Goal: Task Accomplishment & Management: Manage account settings

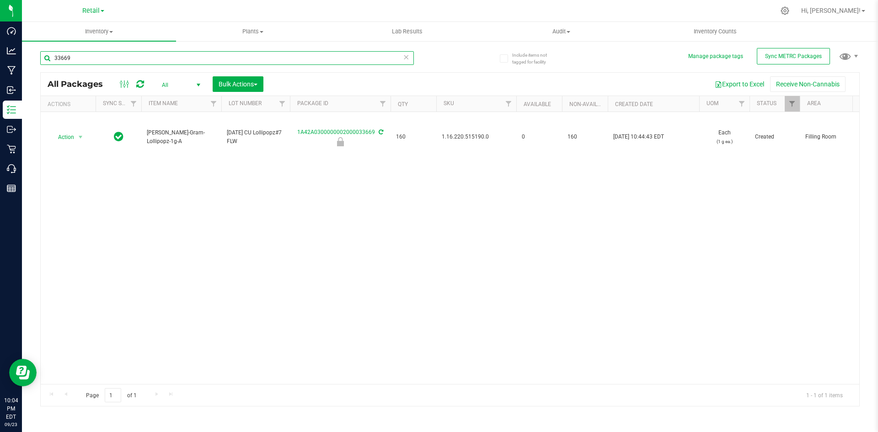
click at [268, 57] on input "33669" at bounding box center [227, 58] width 374 height 14
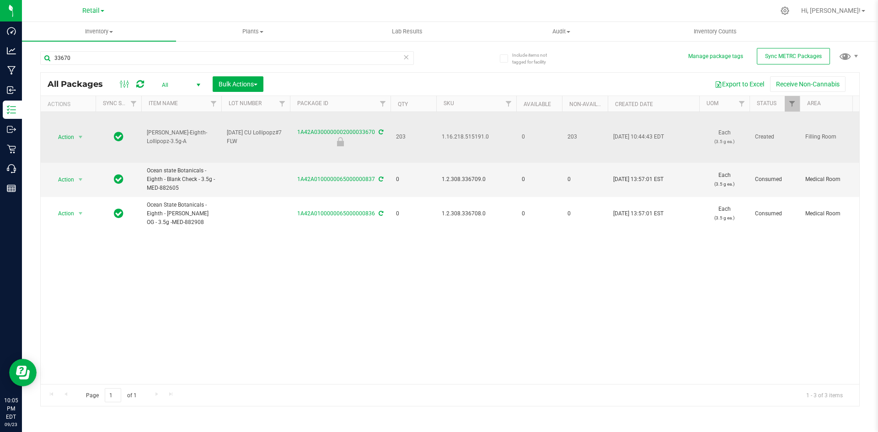
click at [451, 136] on span "1.16.218.515191.0" at bounding box center [476, 137] width 69 height 9
copy span "1.16.218.515191.0"
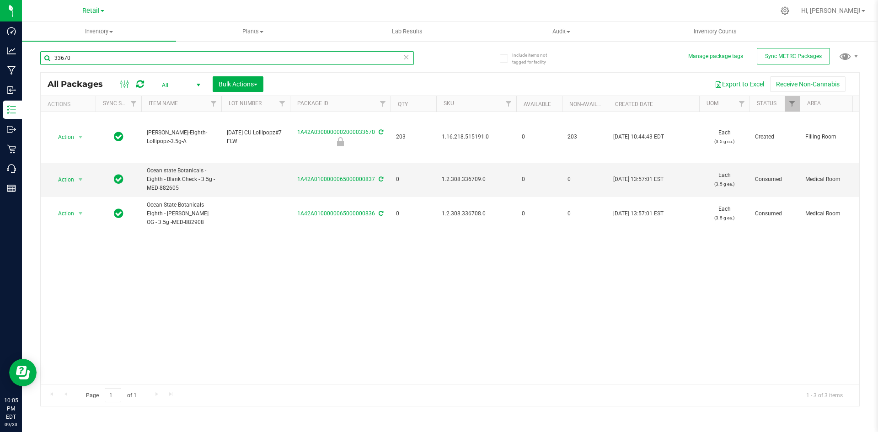
click at [264, 52] on input "33670" at bounding box center [227, 58] width 374 height 14
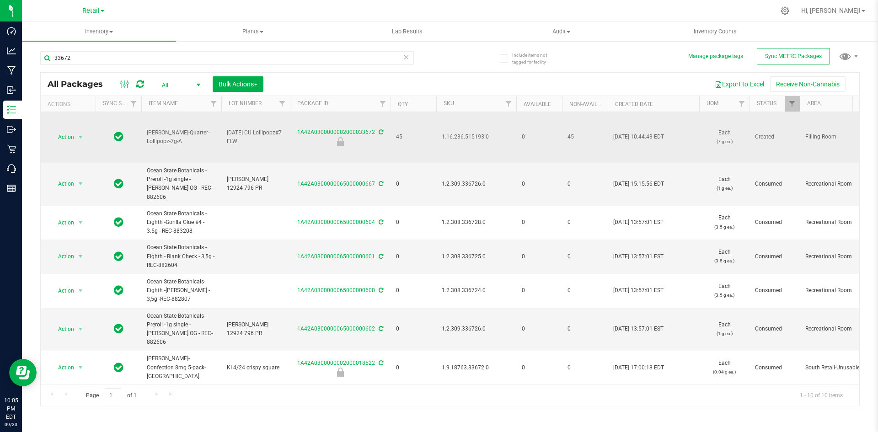
click at [484, 138] on span "1.16.236.515193.0" at bounding box center [476, 137] width 69 height 9
copy span "1.16.236.515193.0"
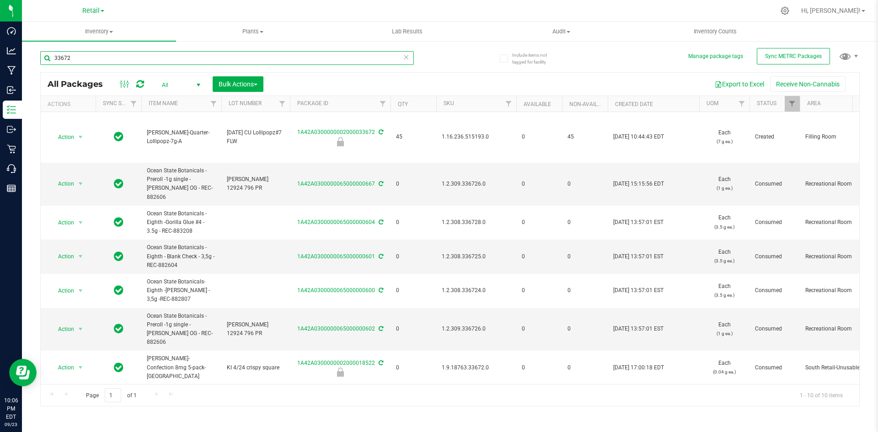
click at [339, 62] on input "33672" at bounding box center [227, 58] width 374 height 14
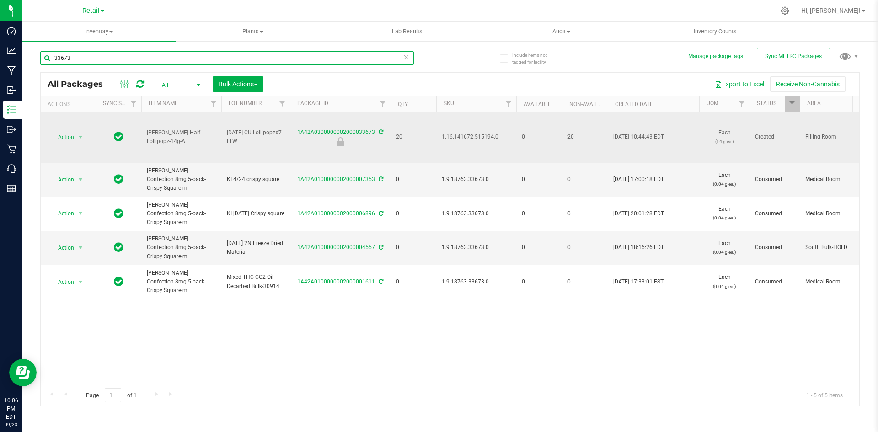
type input "33673"
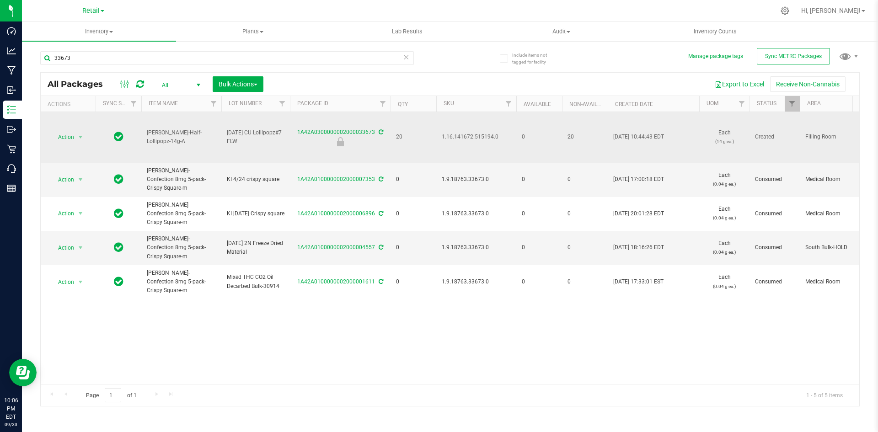
click at [484, 135] on span "1.16.141672.515194.0" at bounding box center [476, 137] width 69 height 9
copy span "1.16.141672.515194.0"
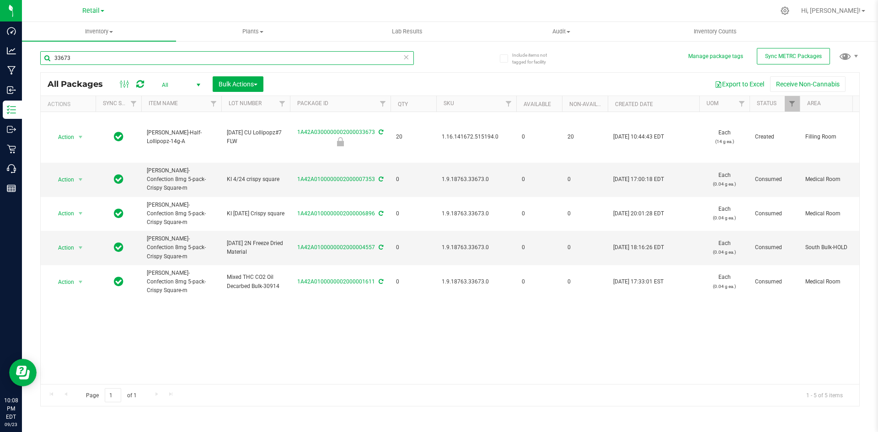
click at [107, 53] on input "33673" at bounding box center [227, 58] width 374 height 14
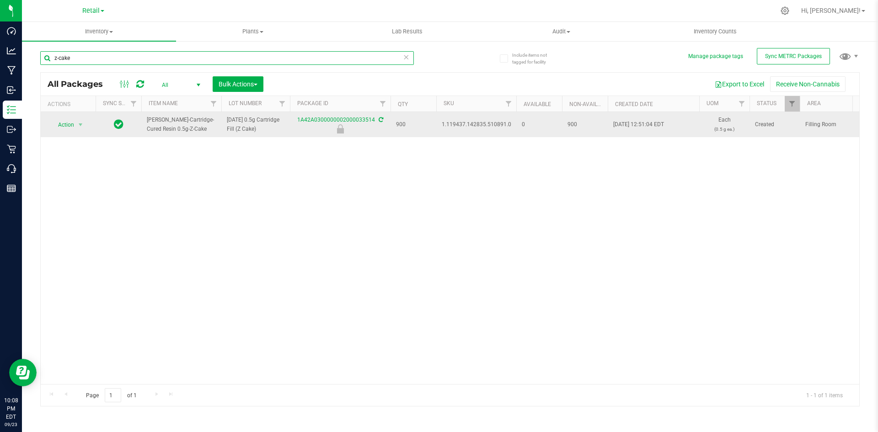
type input "z-cake"
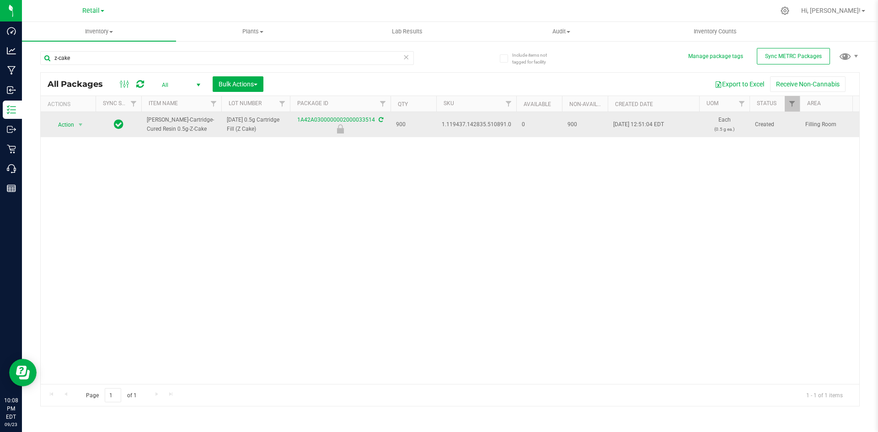
click at [468, 123] on span "1.119437.142835.510891.0" at bounding box center [477, 124] width 70 height 9
copy span "1.119437.142835.510891.0"
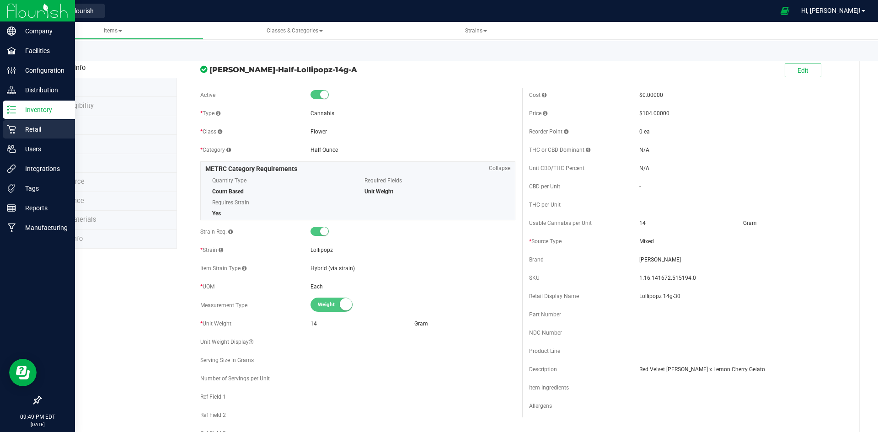
click at [27, 125] on p "Retail" at bounding box center [43, 129] width 55 height 11
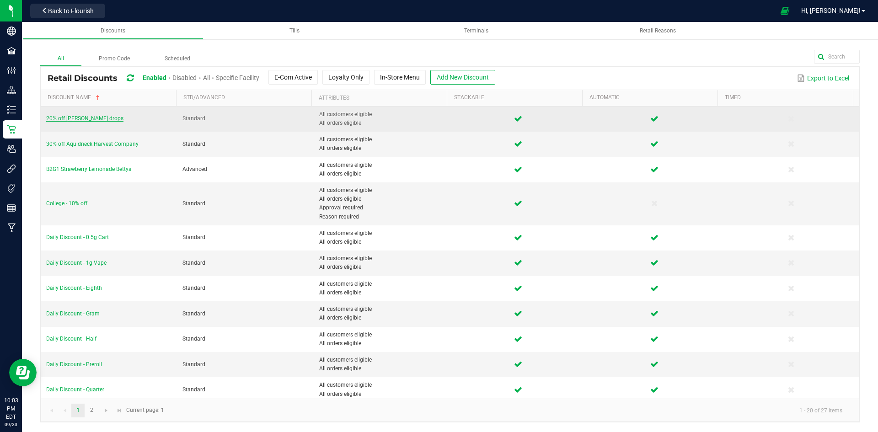
click at [86, 118] on span "20% off [PERSON_NAME] drops" at bounding box center [84, 118] width 77 height 6
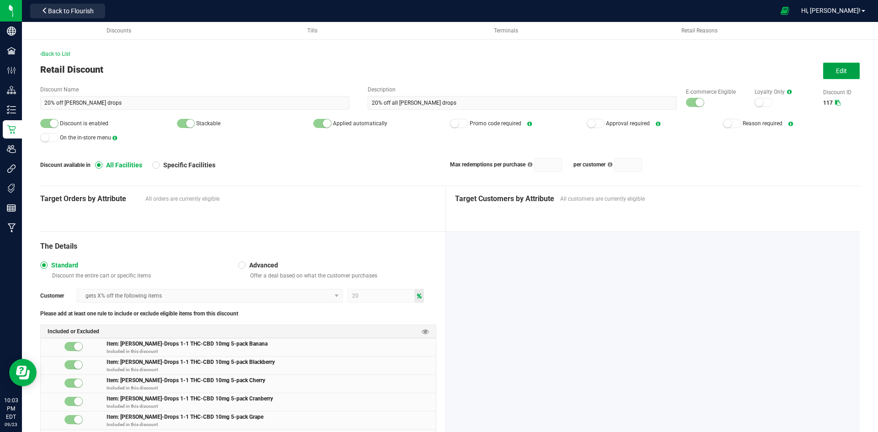
click at [829, 75] on button "Edit" at bounding box center [841, 71] width 37 height 16
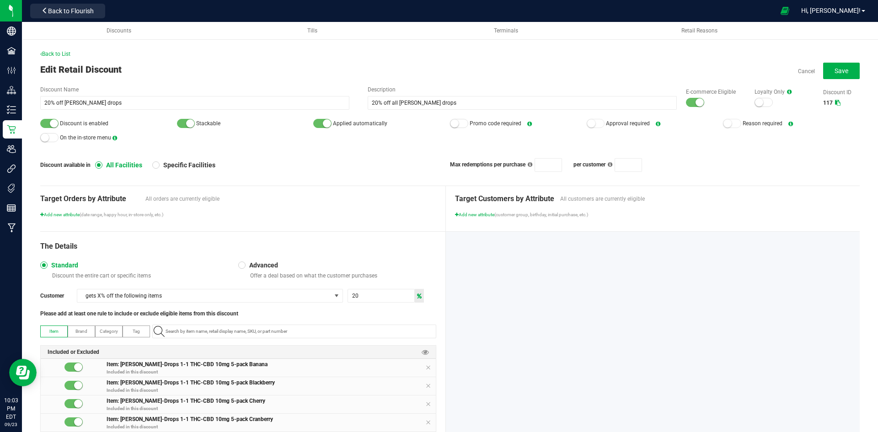
click at [696, 102] on small at bounding box center [700, 102] width 8 height 8
click at [51, 119] on div at bounding box center [49, 123] width 18 height 9
click at [841, 72] on span "Save" at bounding box center [842, 70] width 14 height 7
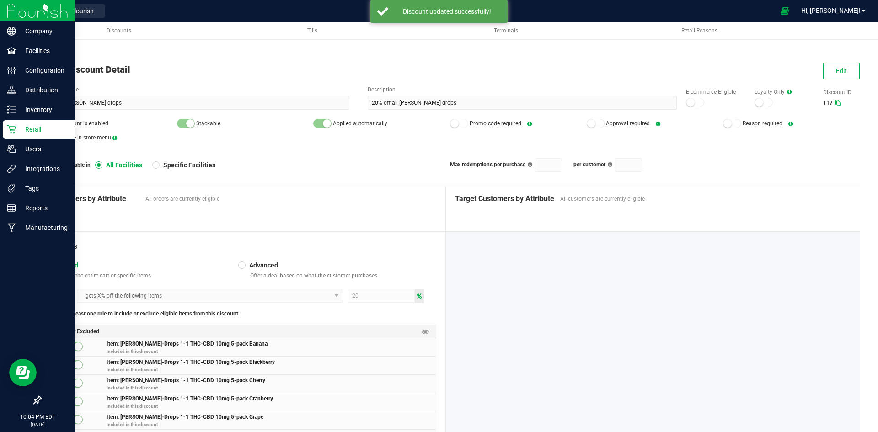
click at [20, 133] on p "Retail" at bounding box center [43, 129] width 55 height 11
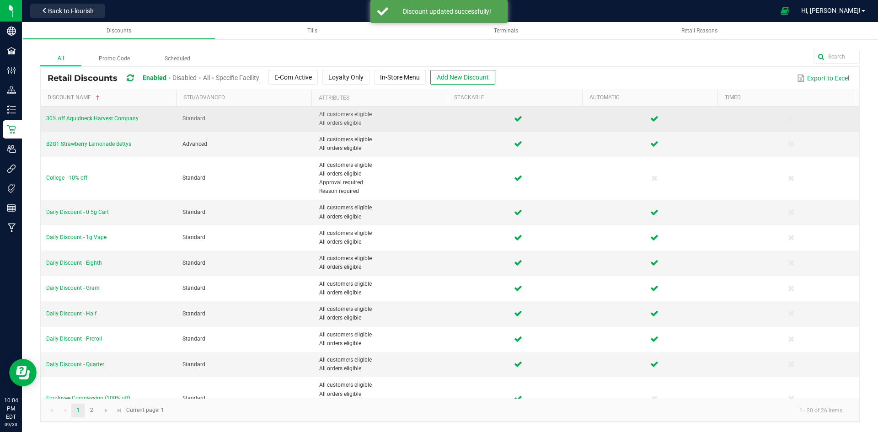
click at [120, 115] on td "30% off Aquidneck Harvest Company" at bounding box center [109, 119] width 136 height 25
click at [117, 119] on span "30% off Aquidneck Harvest Company" at bounding box center [92, 118] width 92 height 6
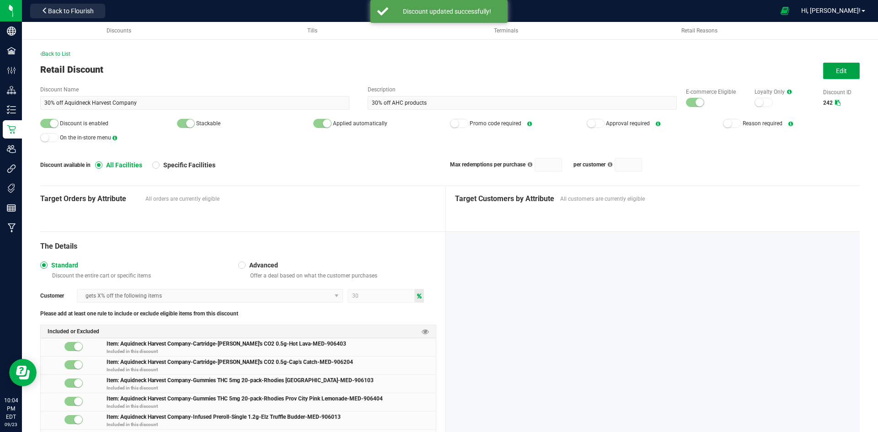
click at [842, 75] on button "Edit" at bounding box center [841, 71] width 37 height 16
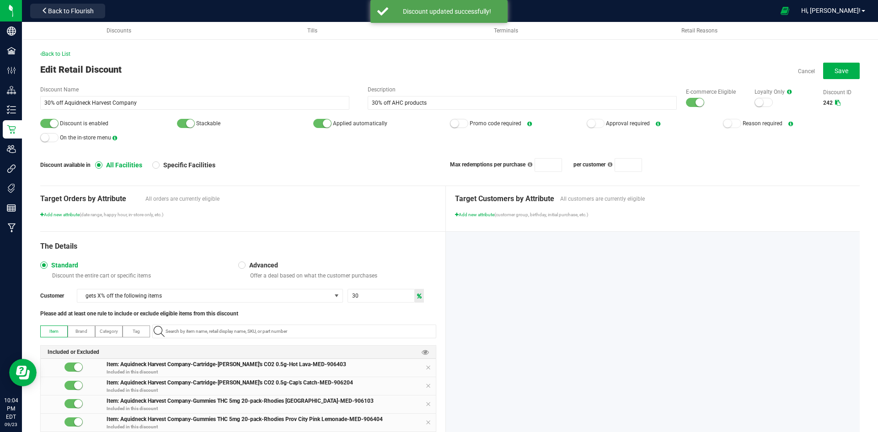
click at [688, 102] on div at bounding box center [695, 102] width 18 height 9
click at [51, 122] on small at bounding box center [54, 123] width 8 height 8
click at [837, 66] on button "Save" at bounding box center [841, 71] width 37 height 16
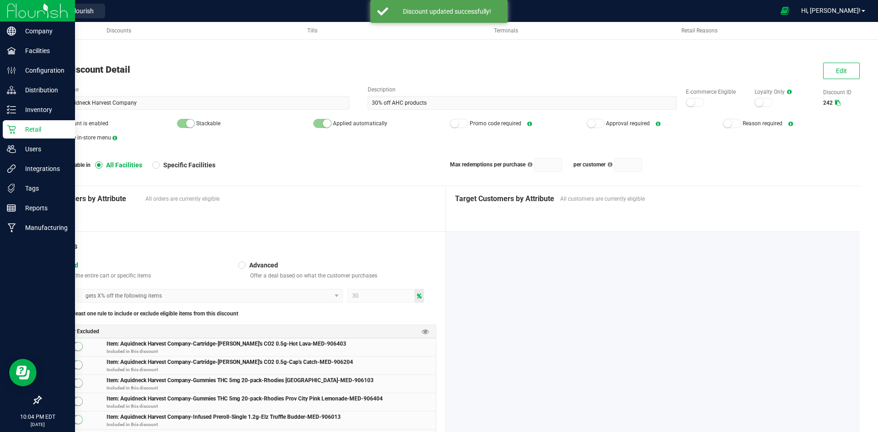
click at [11, 132] on icon at bounding box center [11, 129] width 9 height 9
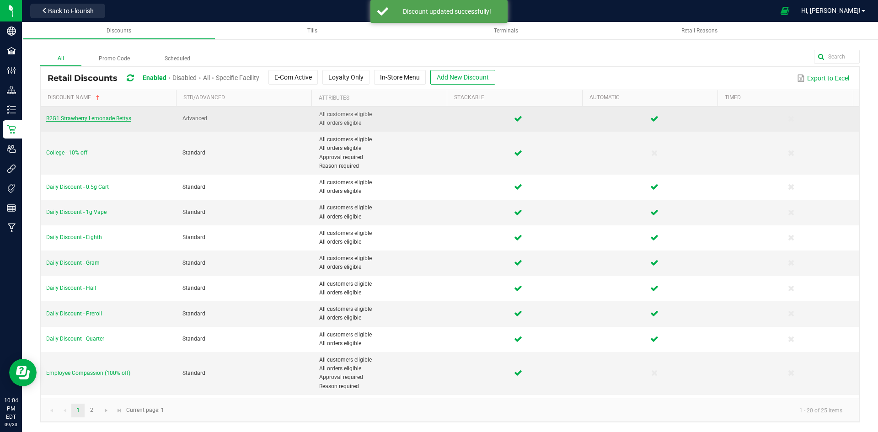
click at [120, 120] on span "B2G1 Strawberry Lemonade Bettys" at bounding box center [88, 118] width 85 height 6
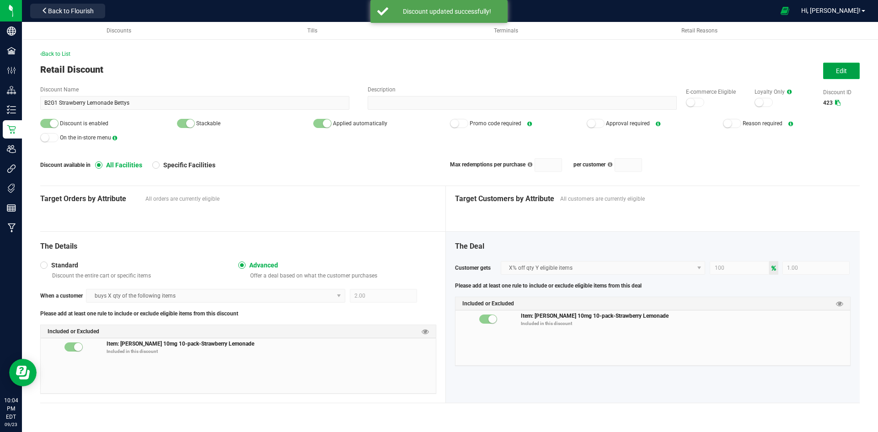
click at [844, 72] on span "Edit" at bounding box center [841, 70] width 11 height 7
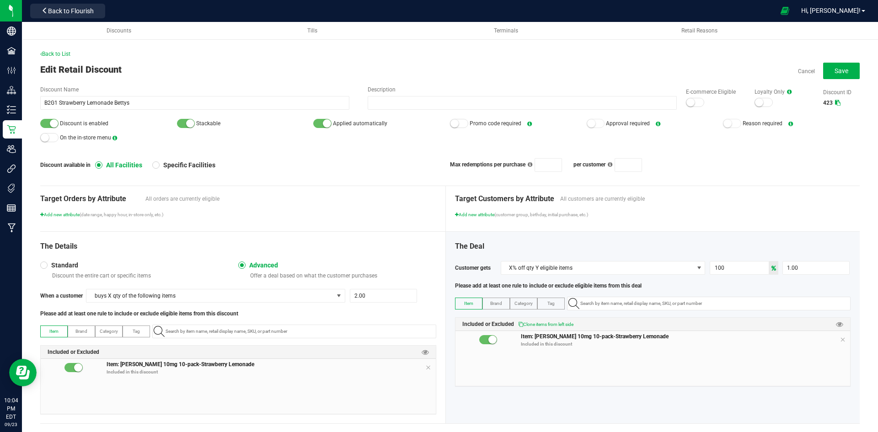
click at [47, 122] on div at bounding box center [49, 123] width 18 height 9
click at [840, 75] on button "Save" at bounding box center [841, 71] width 37 height 16
type input "2"
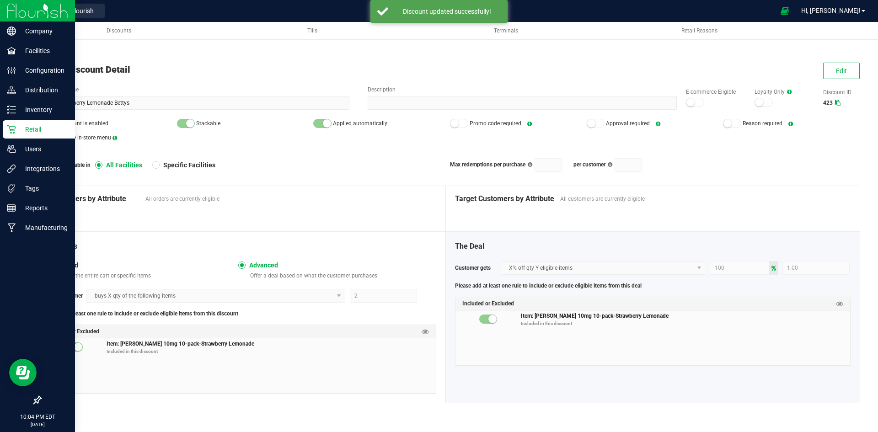
click at [25, 134] on p "Retail" at bounding box center [43, 129] width 55 height 11
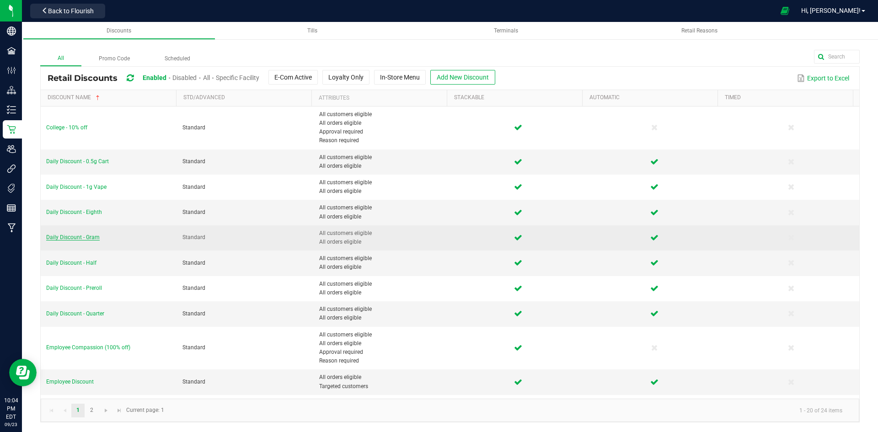
click at [86, 237] on span "Daily Discount - Gram" at bounding box center [73, 237] width 54 height 6
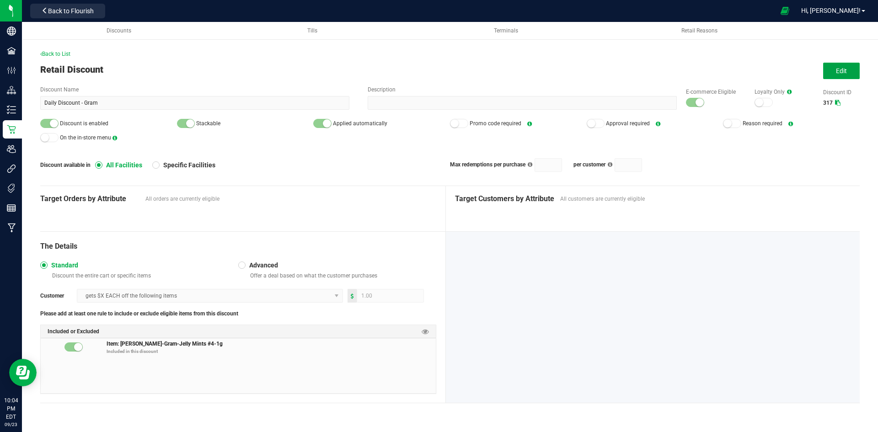
drag, startPoint x: 849, startPoint y: 70, endPoint x: 795, endPoint y: 112, distance: 67.8
click at [849, 70] on button "Edit" at bounding box center [841, 71] width 37 height 16
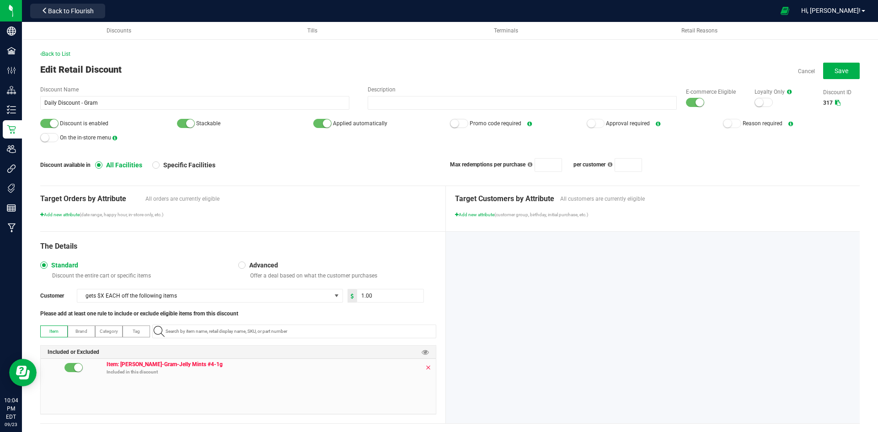
click at [425, 366] on icon at bounding box center [427, 367] width 5 height 7
click at [397, 293] on input "1" at bounding box center [390, 296] width 66 height 13
type input "3.00"
click at [412, 246] on div "The Details" at bounding box center [238, 246] width 396 height 11
click at [848, 74] on button "Save" at bounding box center [841, 71] width 37 height 16
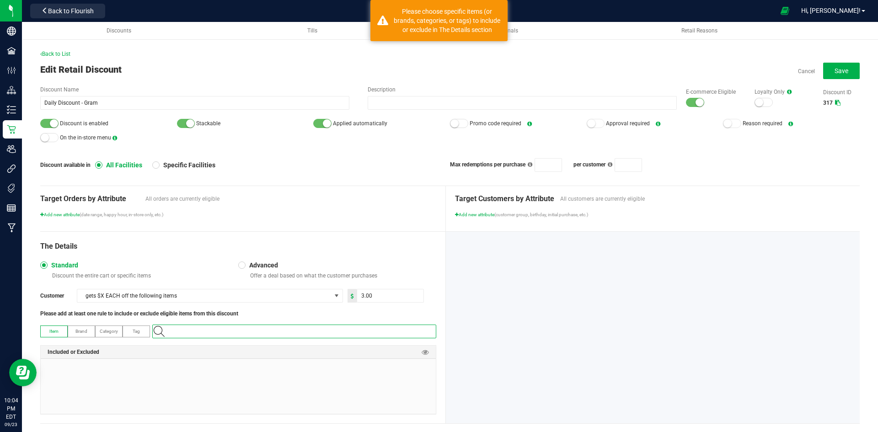
paste input "1.16.220.515190.0"
type input "1.16.220.515190.0"
click at [259, 347] on li "[PERSON_NAME]-Gram-Lollipopz-1g-A" at bounding box center [293, 347] width 280 height 14
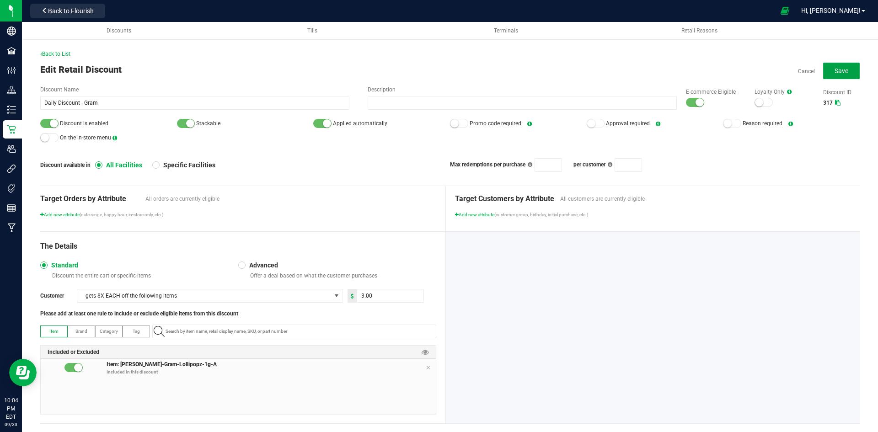
click at [835, 74] on span "Save" at bounding box center [842, 70] width 14 height 7
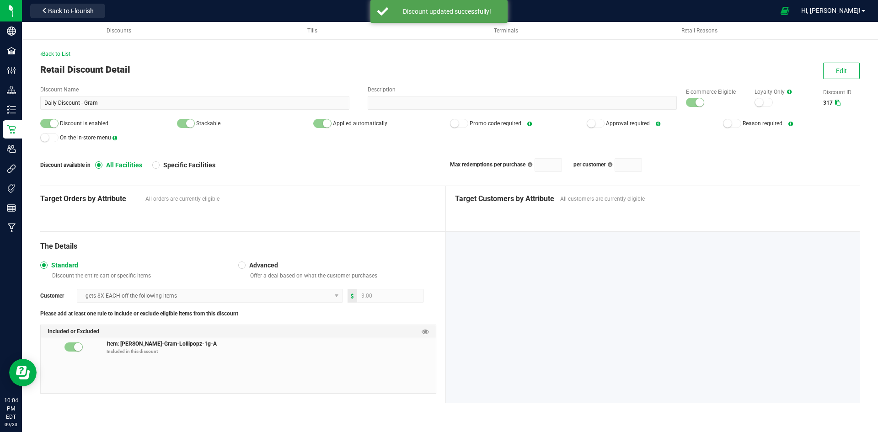
click at [838, 59] on div "Back to List Retail Discount Detail Edit Discount Name Daily Discount - Gram De…" at bounding box center [450, 233] width 820 height 367
click at [834, 65] on button "Edit" at bounding box center [841, 71] width 37 height 16
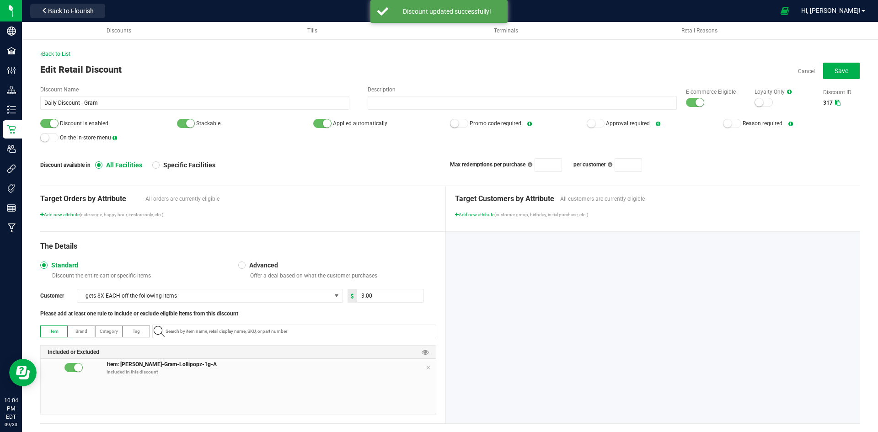
click at [696, 103] on small at bounding box center [700, 102] width 8 height 8
click at [48, 125] on div at bounding box center [49, 123] width 18 height 9
click at [841, 73] on span "Save" at bounding box center [842, 70] width 14 height 7
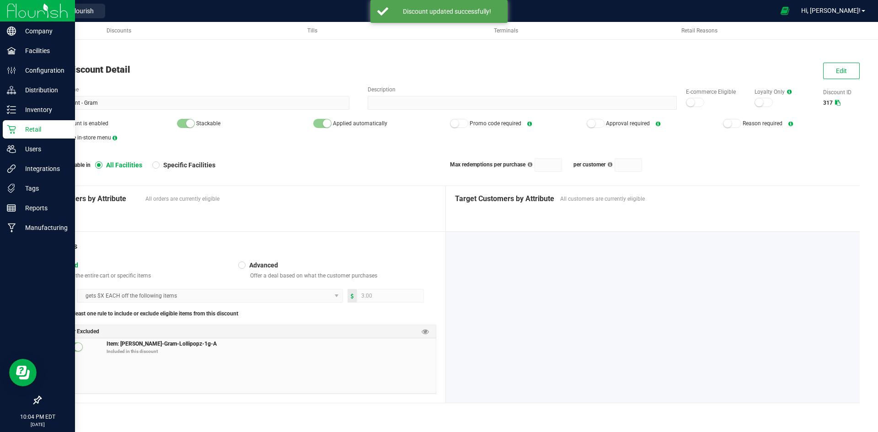
click at [5, 136] on div "Retail" at bounding box center [39, 129] width 72 height 18
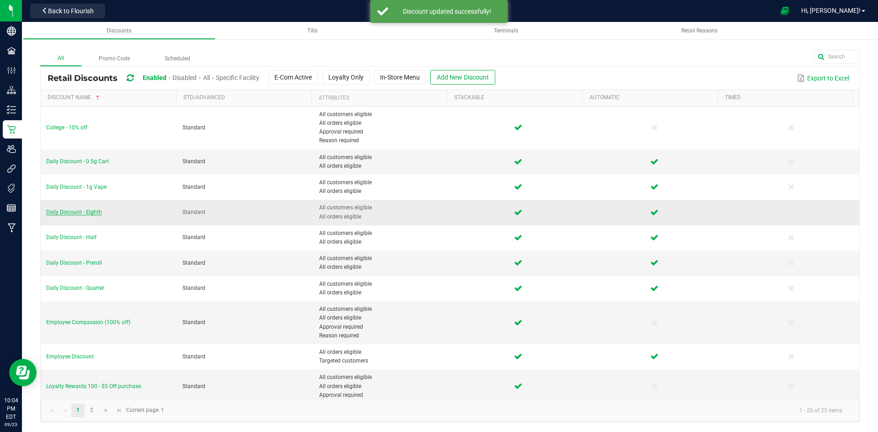
click at [95, 211] on span "Daily Discount - Eighth" at bounding box center [74, 212] width 56 height 6
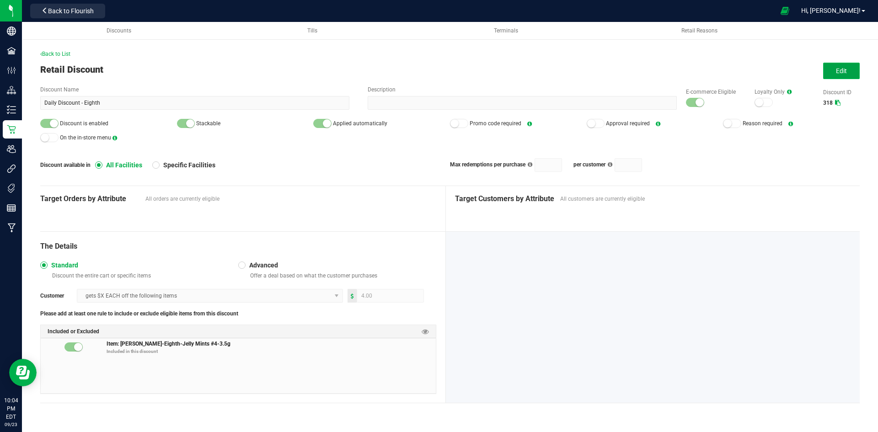
click at [843, 64] on button "Edit" at bounding box center [841, 71] width 37 height 16
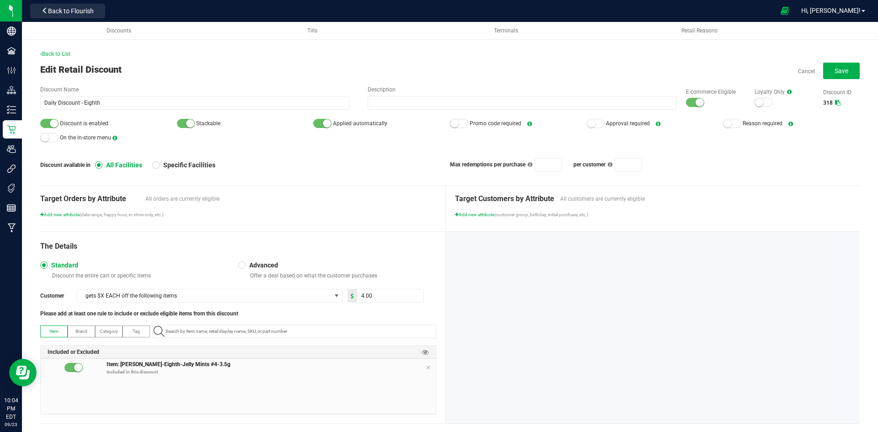
click at [696, 100] on small at bounding box center [700, 102] width 8 height 8
click at [52, 124] on small at bounding box center [54, 123] width 8 height 8
click at [379, 295] on input "4" at bounding box center [390, 296] width 66 height 13
type input "6.00"
paste input "1.16.218.515191.0"
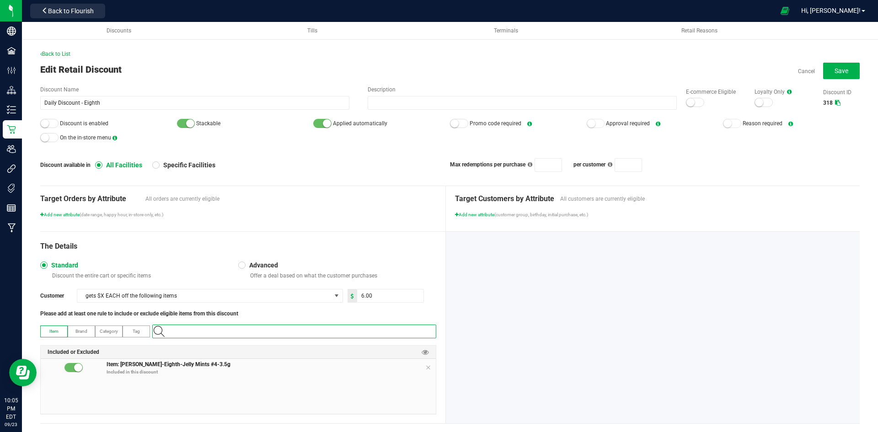
type input "1.16.218.515191.0"
click at [263, 347] on li "[PERSON_NAME]-Eighth-Lollipopz-3.5g-A" at bounding box center [293, 347] width 280 height 14
click at [426, 367] on icon at bounding box center [427, 367] width 5 height 7
click at [839, 72] on span "Save" at bounding box center [842, 70] width 14 height 7
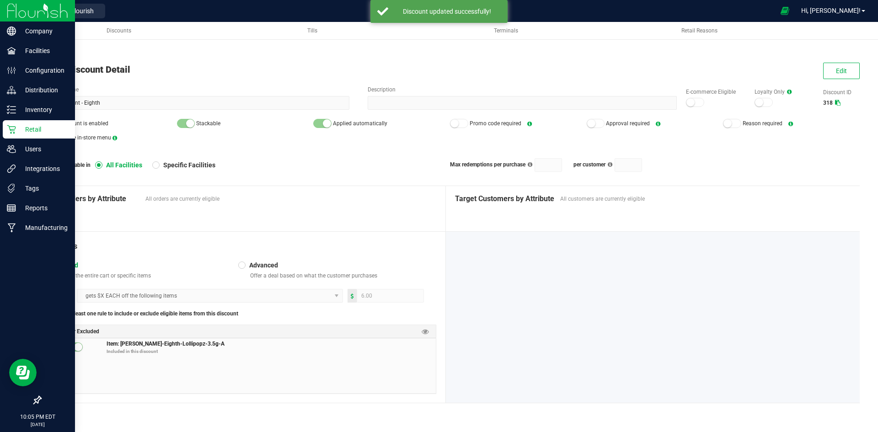
click at [21, 132] on p "Retail" at bounding box center [43, 129] width 55 height 11
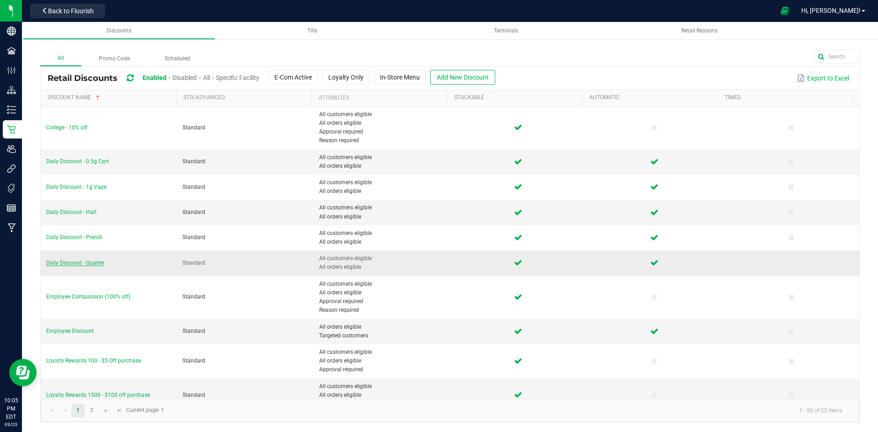
click at [86, 261] on span "Daily Discount - Quarter" at bounding box center [75, 263] width 58 height 6
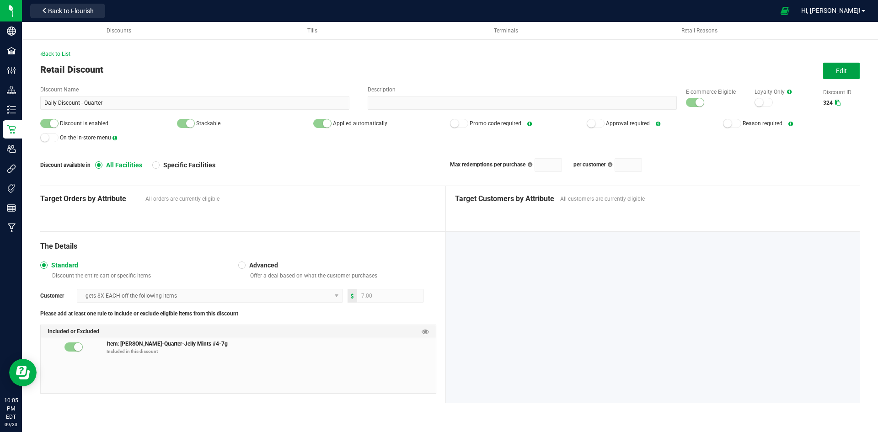
drag, startPoint x: 852, startPoint y: 75, endPoint x: 833, endPoint y: 83, distance: 20.9
click at [852, 75] on button "Edit" at bounding box center [841, 71] width 37 height 16
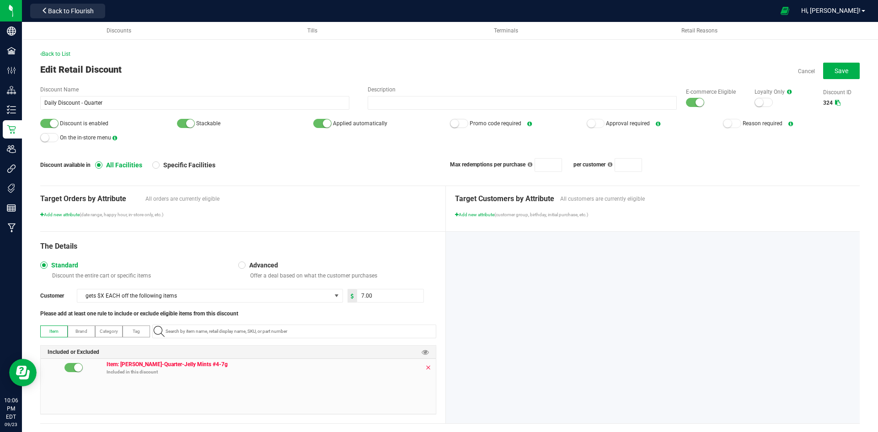
click at [425, 367] on icon at bounding box center [427, 367] width 5 height 7
paste input "1.16.236.515193.0"
type input "1.16.236.515193.0"
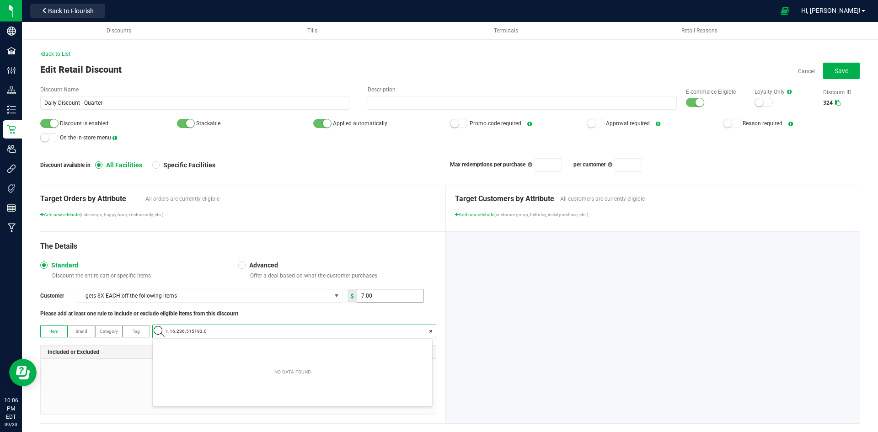
scroll to position [13, 280]
click at [224, 344] on li "[PERSON_NAME]-Quarter-Lollipopz-7g-A" at bounding box center [293, 347] width 280 height 14
click at [407, 296] on input "7" at bounding box center [390, 296] width 66 height 13
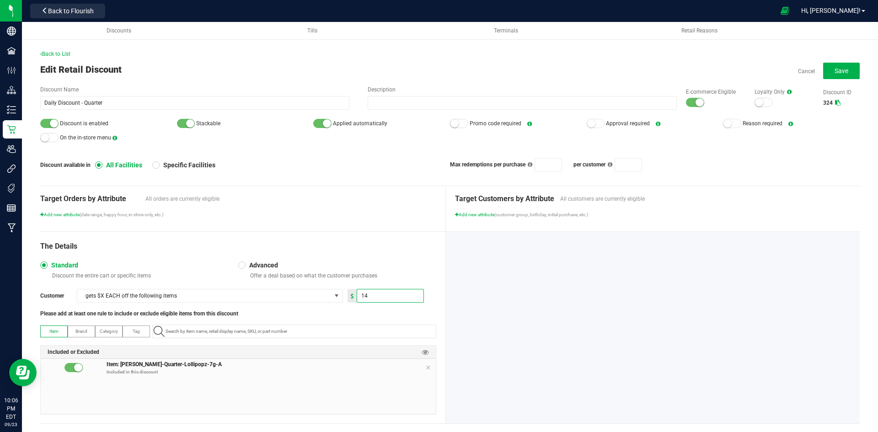
type input "14.00"
drag, startPoint x: 377, startPoint y: 275, endPoint x: 384, endPoint y: 264, distance: 13.3
click at [378, 272] on p "Offer a deal based on what the customer purchases" at bounding box center [342, 275] width 190 height 7
click at [835, 74] on span "Save" at bounding box center [842, 70] width 14 height 7
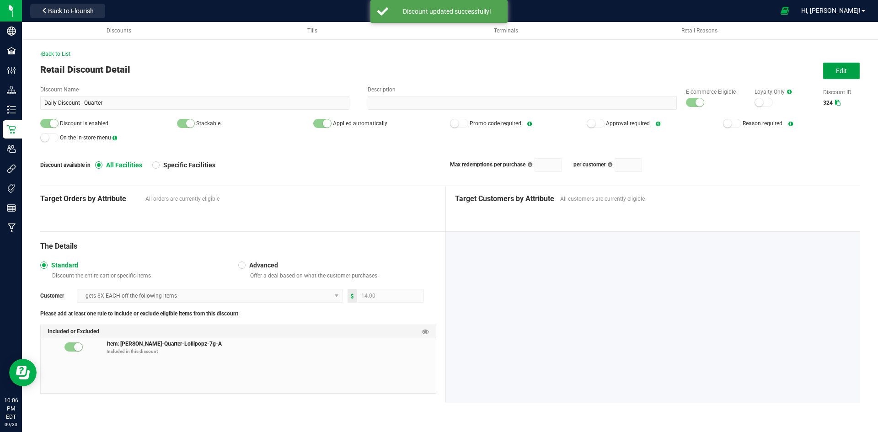
click at [836, 70] on button "Edit" at bounding box center [841, 71] width 37 height 16
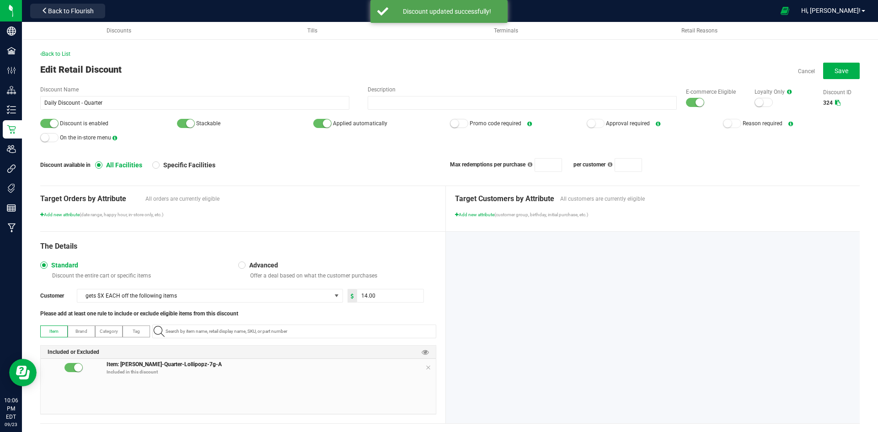
click at [688, 103] on div at bounding box center [695, 102] width 18 height 9
click at [56, 123] on span "Discount is enabled" at bounding box center [108, 124] width 137 height 14
click at [54, 123] on small at bounding box center [54, 123] width 8 height 8
click at [835, 73] on span "Save" at bounding box center [842, 70] width 14 height 7
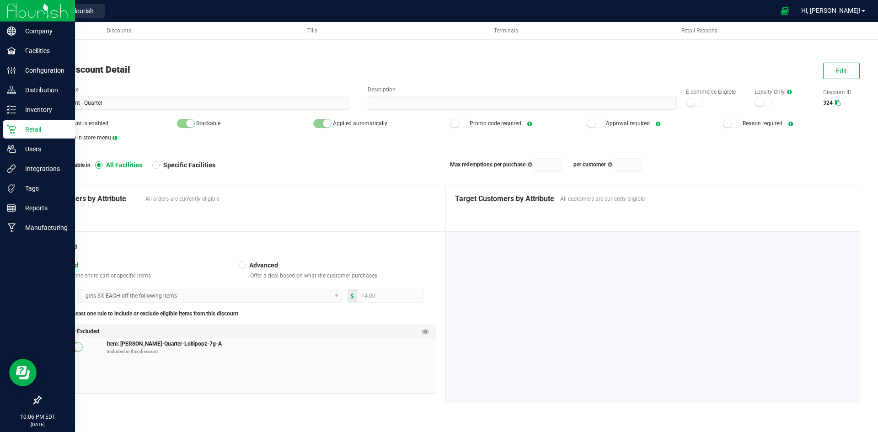
click at [11, 128] on icon at bounding box center [11, 129] width 9 height 9
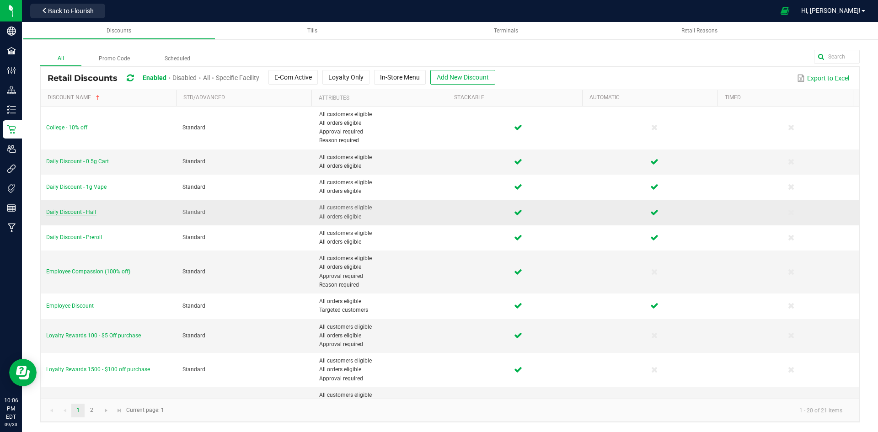
click at [87, 210] on span "Daily Discount - Half" at bounding box center [71, 212] width 50 height 6
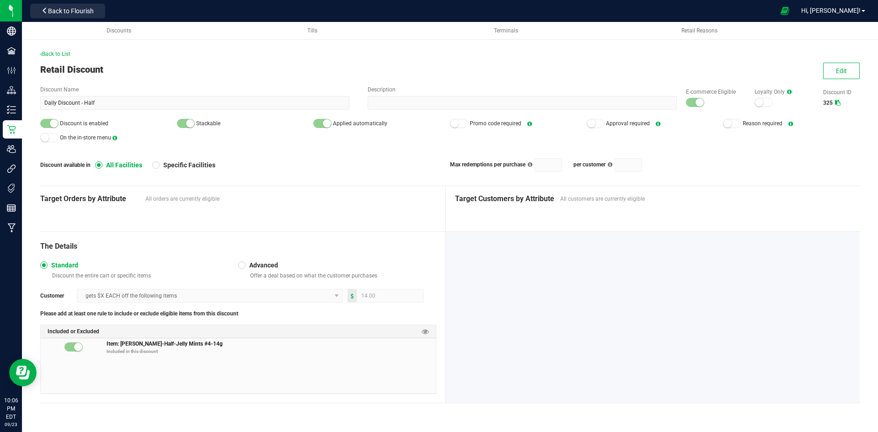
click at [837, 79] on div "Back to List Retail Discount Edit Discount Name Daily Discount - Half Descripti…" at bounding box center [450, 233] width 820 height 367
click at [839, 72] on span "Edit" at bounding box center [841, 70] width 11 height 7
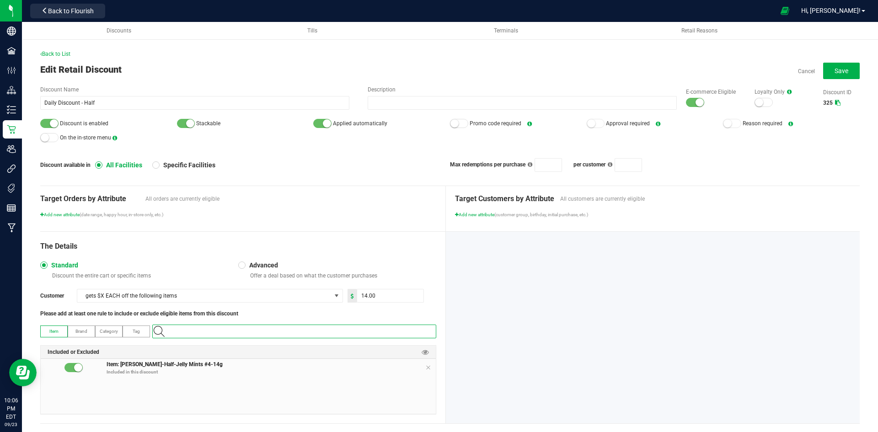
paste input "1.16.141672.515194.0"
type input "1.16.141672.515194.0"
click at [273, 343] on li "[PERSON_NAME]-Half-Lollipopz-14g-A" at bounding box center [293, 347] width 280 height 14
click at [425, 370] on icon at bounding box center [427, 367] width 5 height 7
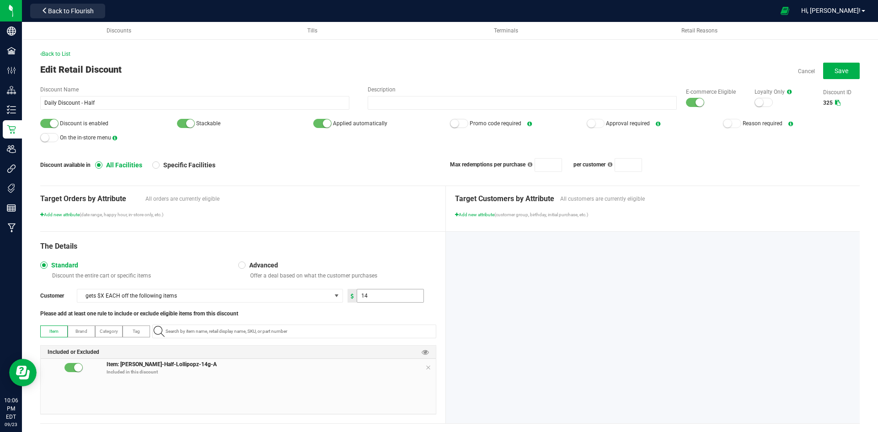
click at [388, 297] on input "14" at bounding box center [390, 296] width 66 height 13
type input "28.00"
click at [360, 223] on div "Target Orders by Attribute All orders are currently eligible Add new attribute …" at bounding box center [243, 208] width 406 height 45
click at [696, 104] on small at bounding box center [700, 102] width 8 height 8
click at [45, 124] on div at bounding box center [49, 123] width 18 height 9
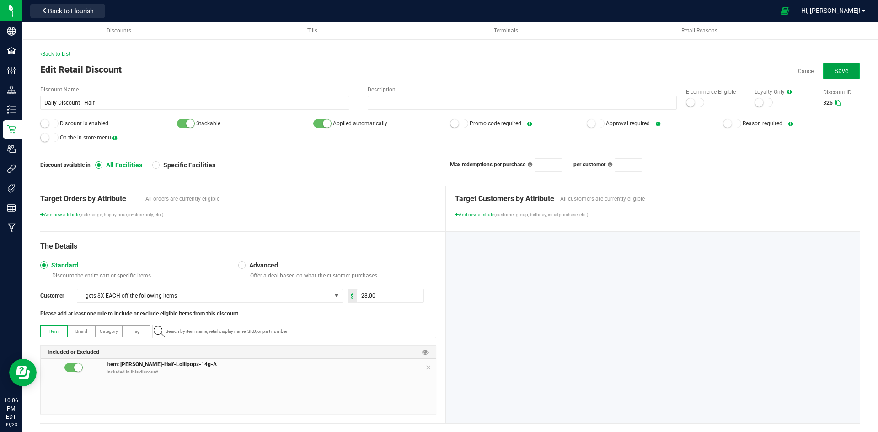
click at [835, 67] on span "Save" at bounding box center [842, 70] width 14 height 7
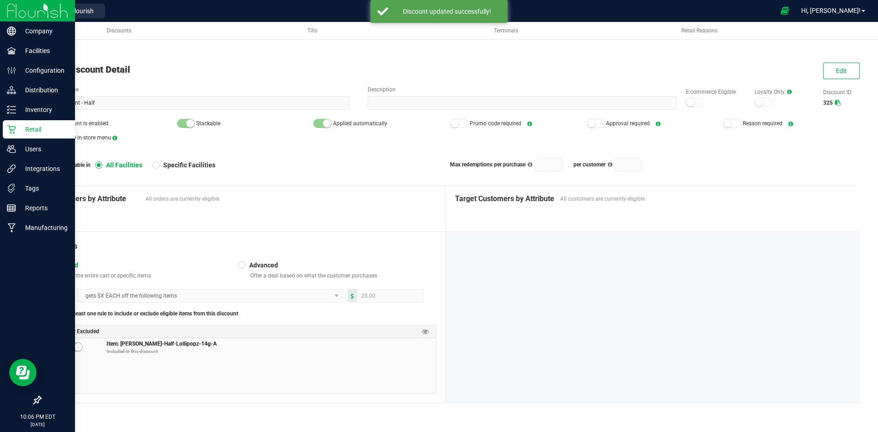
click at [27, 134] on p "Retail" at bounding box center [43, 129] width 55 height 11
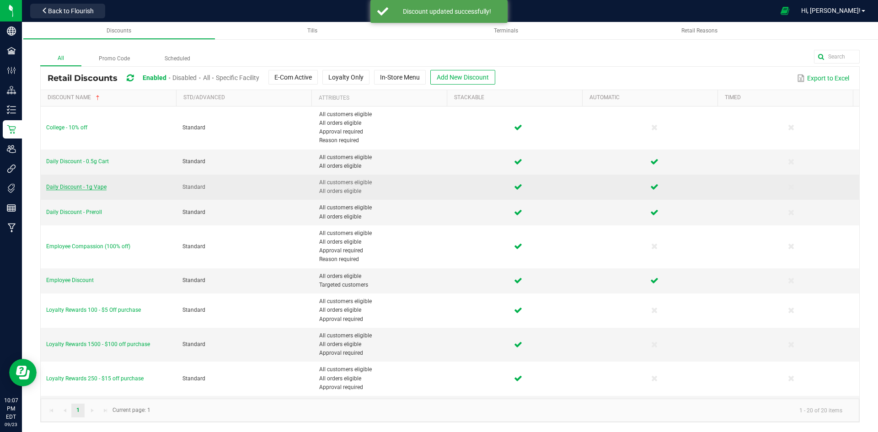
click at [85, 184] on span "Daily Discount - 1g Vape" at bounding box center [76, 187] width 60 height 6
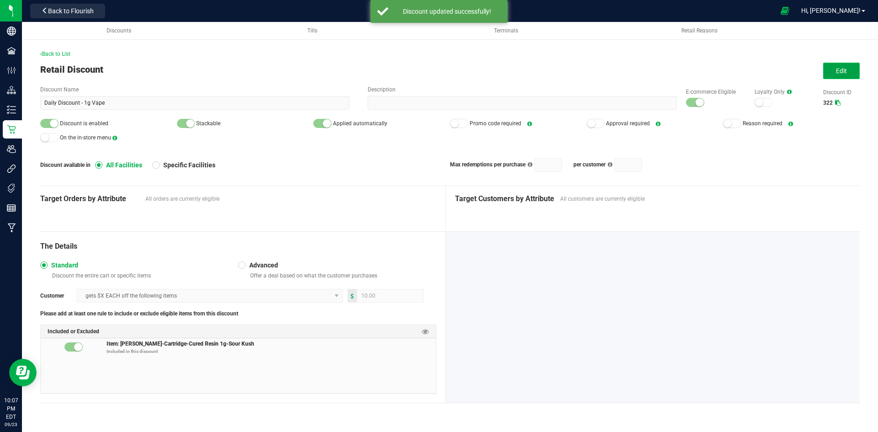
click at [833, 70] on button "Edit" at bounding box center [841, 71] width 37 height 16
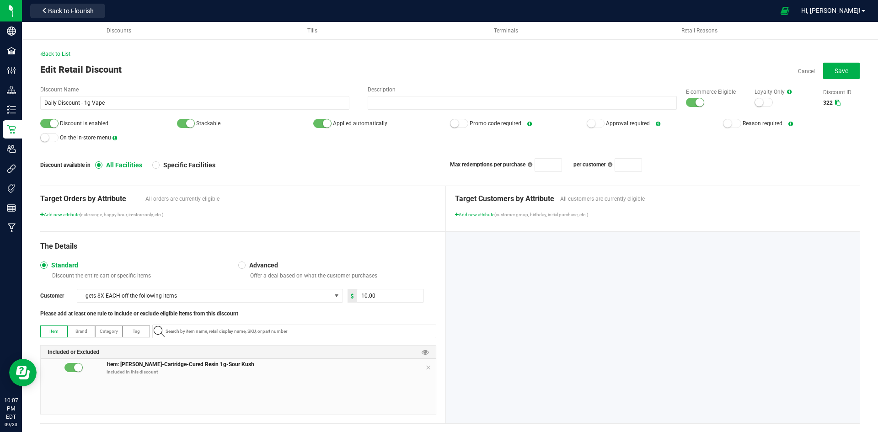
click at [50, 124] on small at bounding box center [54, 123] width 8 height 8
click at [696, 105] on small at bounding box center [700, 102] width 8 height 8
click at [826, 72] on button "Save" at bounding box center [841, 71] width 37 height 16
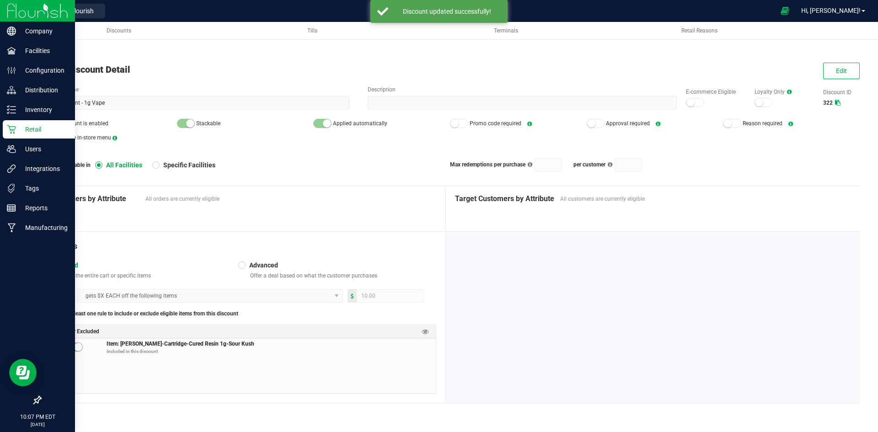
click at [23, 129] on p "Retail" at bounding box center [43, 129] width 55 height 11
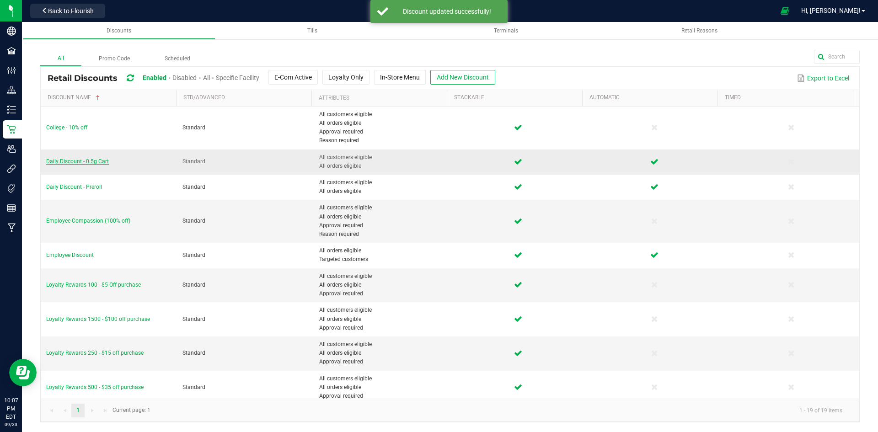
click at [95, 162] on span "Daily Discount - 0.5g Cart" at bounding box center [77, 161] width 63 height 6
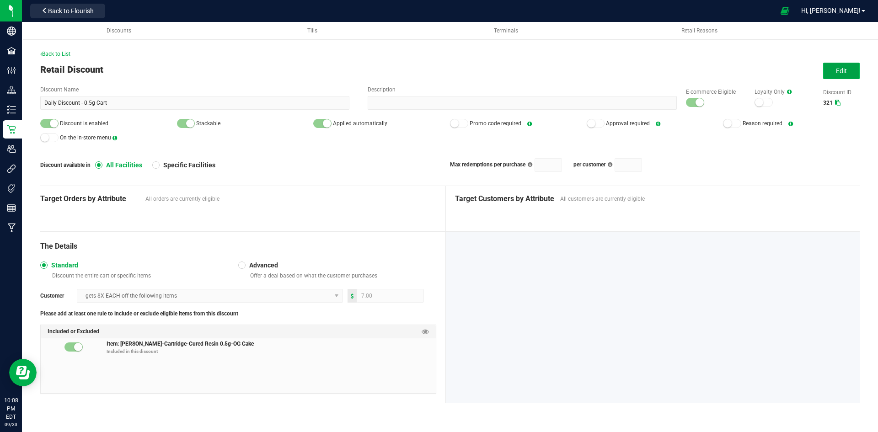
click at [843, 71] on span "Edit" at bounding box center [841, 70] width 11 height 7
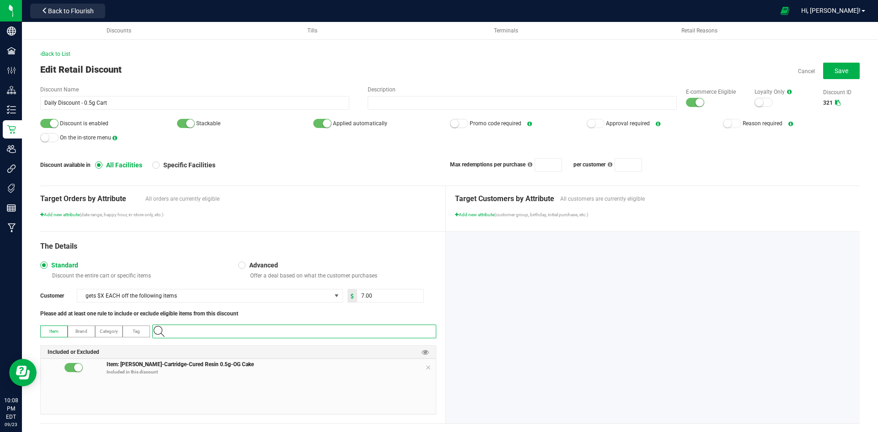
paste input "1.119437.142835.510891.0"
type input "1.119437.142835.510891.0"
click at [276, 344] on 0\ "[PERSON_NAME]-Cartridge-Cured Resin 0.5g-Z-Cake" at bounding box center [293, 347] width 280 height 14
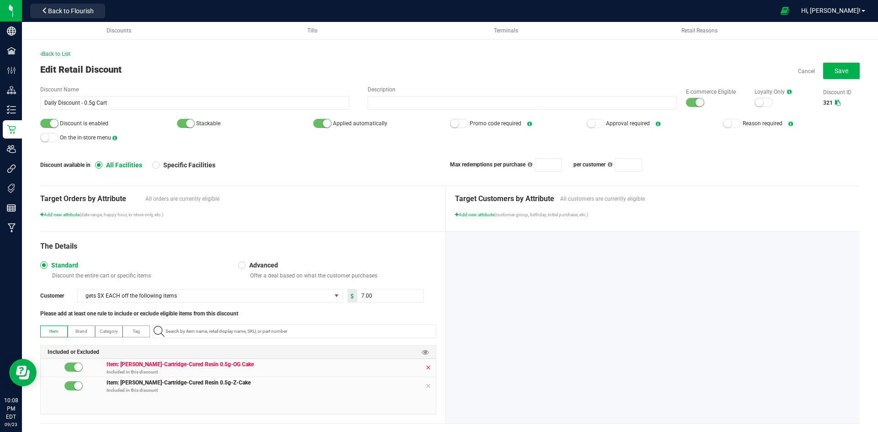
click at [425, 369] on icon at bounding box center [427, 367] width 5 height 7
drag, startPoint x: 691, startPoint y: 100, endPoint x: 680, endPoint y: 102, distance: 11.1
click at [696, 100] on small at bounding box center [700, 102] width 8 height 8
click at [46, 125] on div at bounding box center [49, 123] width 18 height 9
click at [825, 70] on button "Save" at bounding box center [841, 71] width 37 height 16
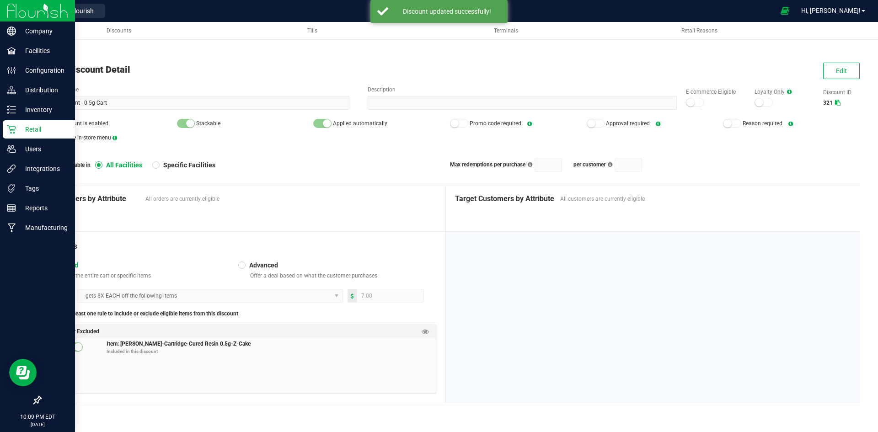
click at [26, 130] on p "Retail" at bounding box center [43, 129] width 55 height 11
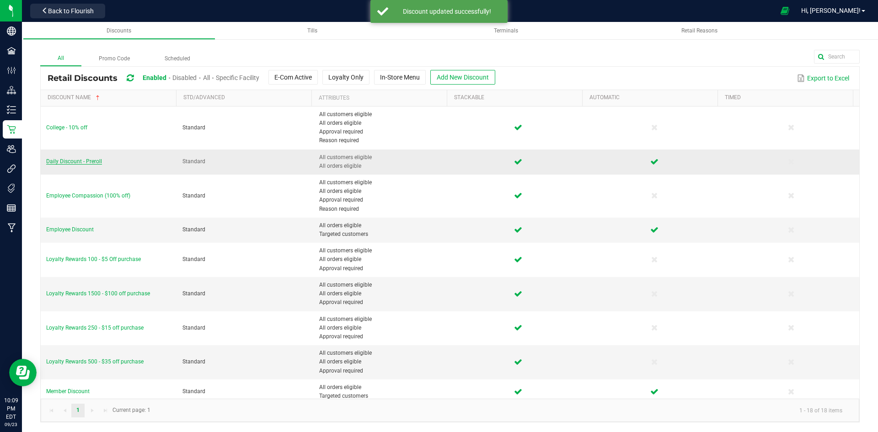
click at [88, 159] on span "Daily Discount - Preroll" at bounding box center [74, 161] width 56 height 6
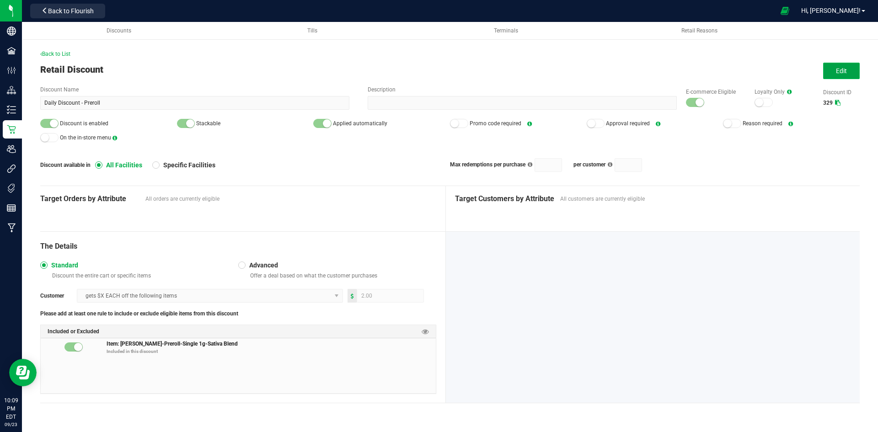
click at [831, 71] on button "Edit" at bounding box center [841, 71] width 37 height 16
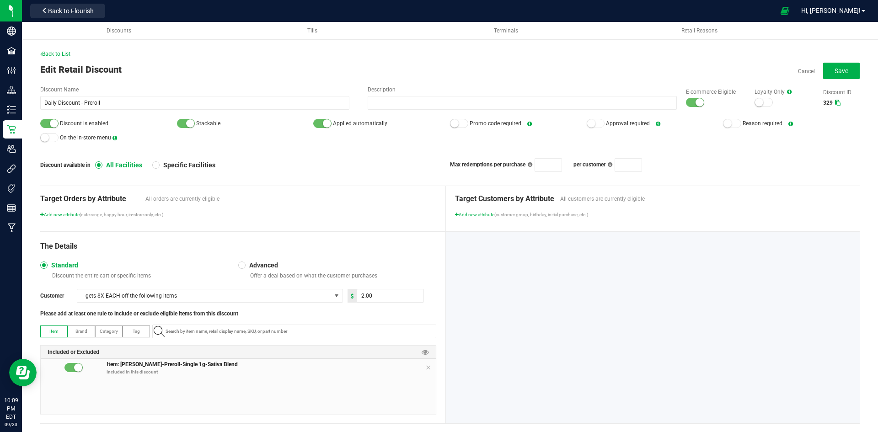
click at [689, 99] on div at bounding box center [695, 102] width 18 height 9
click at [45, 123] on div at bounding box center [49, 123] width 18 height 9
click at [835, 69] on span "Save" at bounding box center [842, 70] width 14 height 7
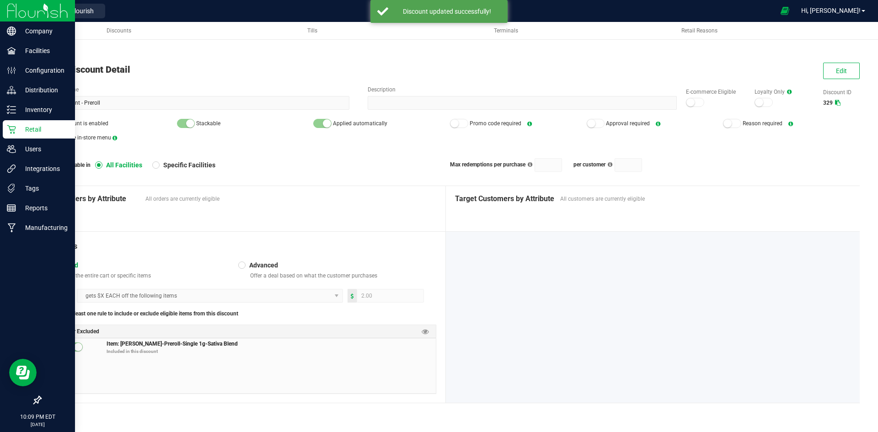
click at [13, 129] on icon at bounding box center [11, 129] width 9 height 9
